Goal: Task Accomplishment & Management: Use online tool/utility

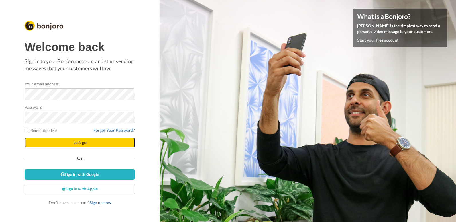
click at [80, 143] on span "Let's go" at bounding box center [79, 142] width 13 height 5
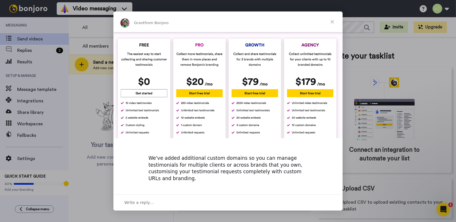
scroll to position [243, 0]
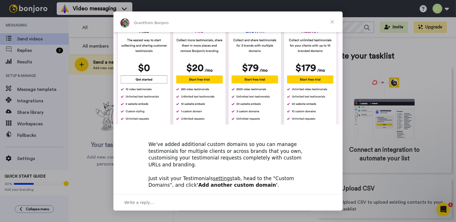
click at [334, 21] on span "Close" at bounding box center [332, 21] width 21 height 21
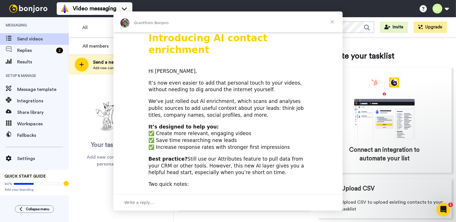
scroll to position [0, 0]
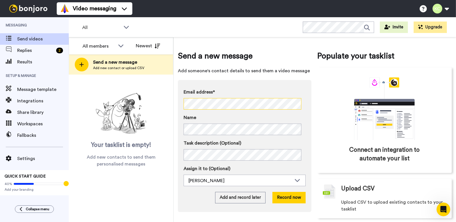
click at [169, 104] on div "All members All members Karen Chappell Newest Send a new message Add new contac…" at bounding box center [262, 129] width 387 height 185
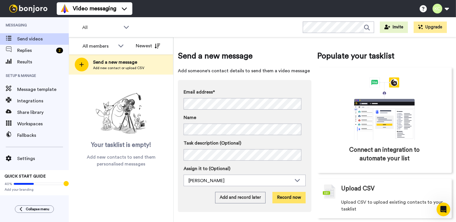
click at [285, 197] on button "Record now" at bounding box center [289, 197] width 33 height 11
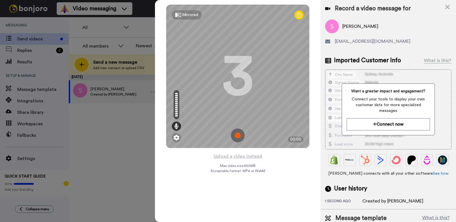
click at [237, 135] on img at bounding box center [238, 135] width 14 height 14
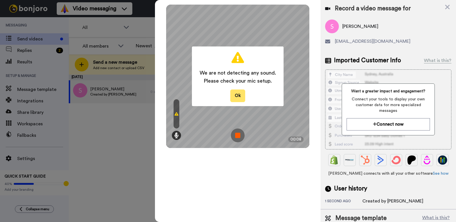
click at [238, 95] on button "Ok" at bounding box center [237, 95] width 15 height 12
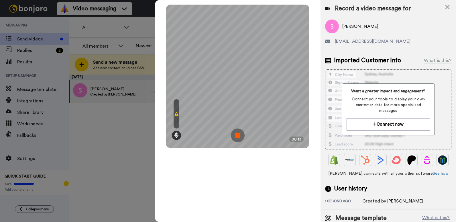
click at [177, 113] on icon at bounding box center [177, 113] width 4 height 5
click at [238, 135] on img at bounding box center [238, 135] width 14 height 14
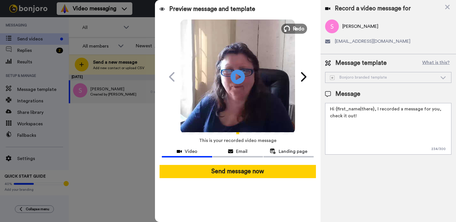
click at [287, 27] on icon at bounding box center [287, 29] width 6 height 6
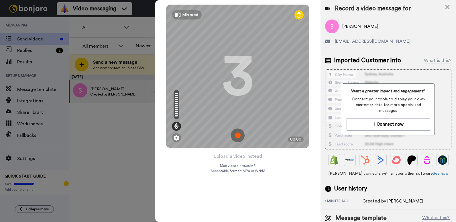
click at [176, 109] on div at bounding box center [176, 109] width 3 height 1
click at [450, 4] on icon at bounding box center [448, 6] width 6 height 7
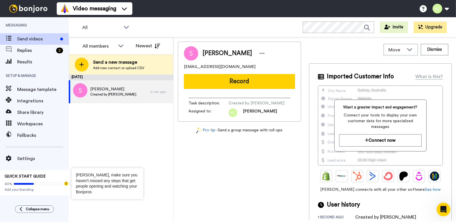
click at [66, 184] on icon "Tooltip anchor" at bounding box center [66, 183] width 4 height 4
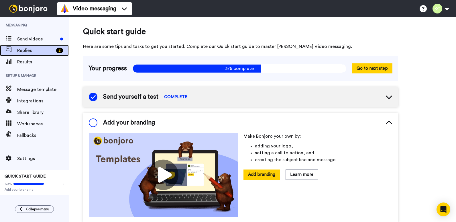
click at [58, 51] on div "2" at bounding box center [59, 51] width 7 height 6
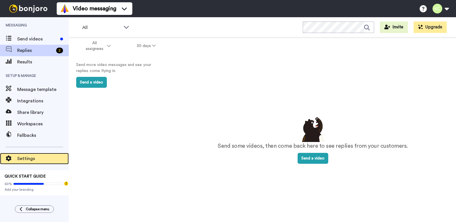
click at [42, 159] on span "Settings" at bounding box center [43, 158] width 52 height 7
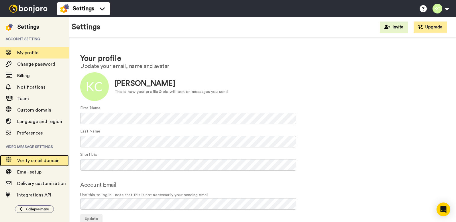
click at [46, 160] on span "Verify email domain" at bounding box center [38, 160] width 42 height 5
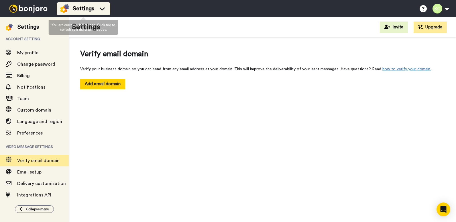
click at [104, 7] on icon at bounding box center [102, 9] width 9 height 6
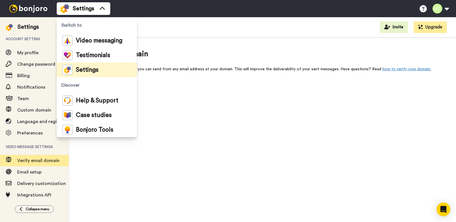
click at [147, 140] on div "Verify email domain Verify your business domain so you can send from any email …" at bounding box center [262, 131] width 387 height 188
